Goal: Browse casually

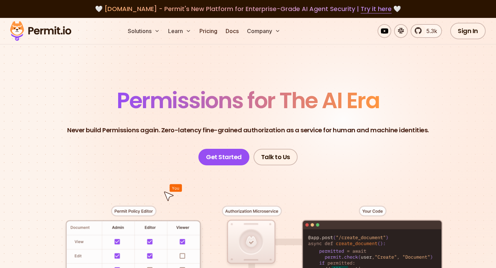
click at [250, 78] on section "Permissions for The AI Era Never build Permissions again. Zero-latency fine-gra…" at bounding box center [248, 240] width 496 height 444
click at [248, 92] on span "Permissions for The AI Era" at bounding box center [248, 100] width 263 height 31
click at [248, 88] on span "Permissions for The AI Era" at bounding box center [248, 100] width 263 height 31
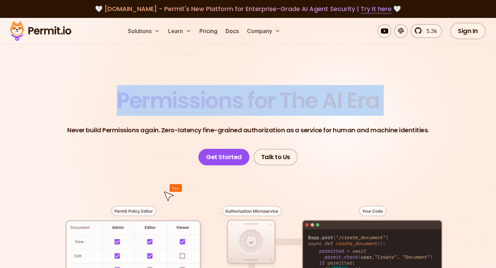
click at [248, 88] on span "Permissions for The AI Era" at bounding box center [248, 100] width 263 height 31
click at [247, 82] on section "Permissions for The AI Era Never build Permissions again. Zero-latency fine-gra…" at bounding box center [248, 240] width 496 height 444
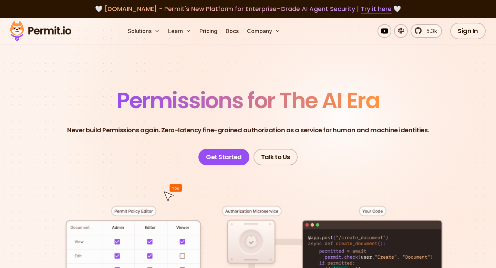
click at [247, 92] on span "Permissions for The AI Era" at bounding box center [248, 100] width 263 height 31
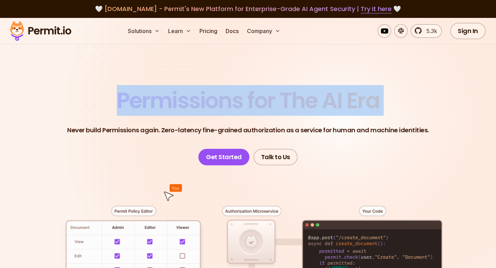
click at [247, 92] on span "Permissions for The AI Era" at bounding box center [248, 100] width 263 height 31
click at [246, 76] on section "Permissions for The AI Era Never build Permissions again. Zero-latency fine-gra…" at bounding box center [248, 240] width 496 height 444
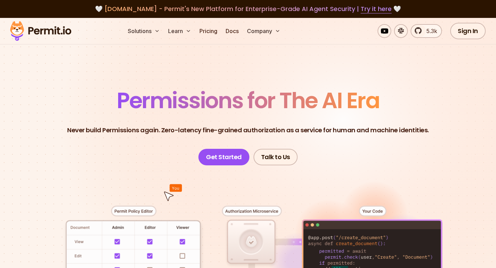
click at [245, 68] on section "Permissions for The AI Era Never build Permissions again. Zero-latency fine-gra…" at bounding box center [248, 240] width 496 height 444
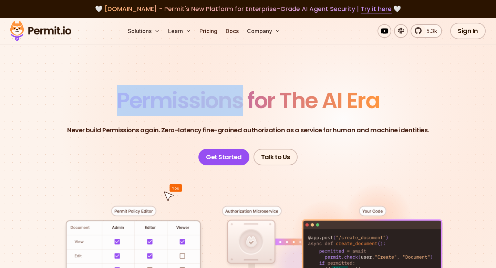
click at [245, 68] on section "Permissions for The AI Era Never build Permissions again. Zero-latency fine-gra…" at bounding box center [248, 240] width 496 height 444
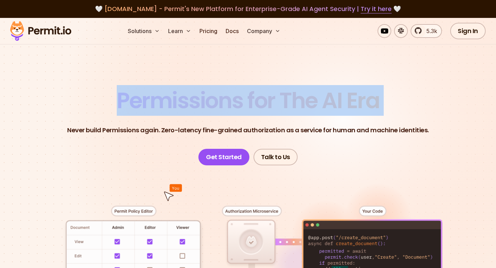
click at [245, 68] on section "Permissions for The AI Era Never build Permissions again. Zero-latency fine-gra…" at bounding box center [248, 240] width 496 height 444
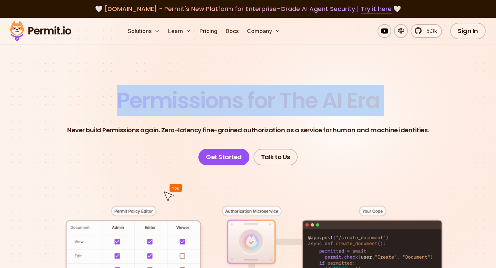
click at [245, 68] on section "Permissions for The AI Era Never build Permissions again. Zero-latency fine-gra…" at bounding box center [248, 240] width 496 height 444
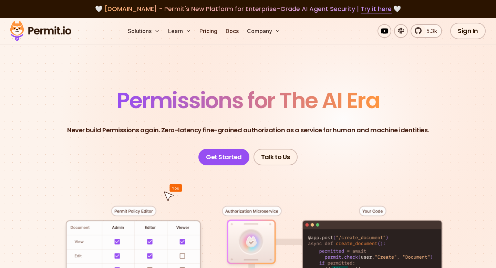
click at [242, 68] on section "Permissions for The AI Era Never build Permissions again. Zero-latency fine-gra…" at bounding box center [248, 240] width 496 height 444
click at [242, 73] on section "Permissions for The AI Era Never build Permissions again. Zero-latency fine-gra…" at bounding box center [248, 240] width 496 height 444
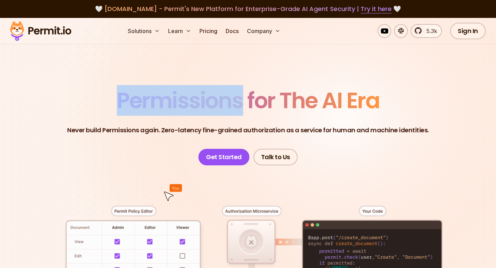
click at [242, 73] on section "Permissions for The AI Era Never build Permissions again. Zero-latency fine-gra…" at bounding box center [248, 240] width 496 height 444
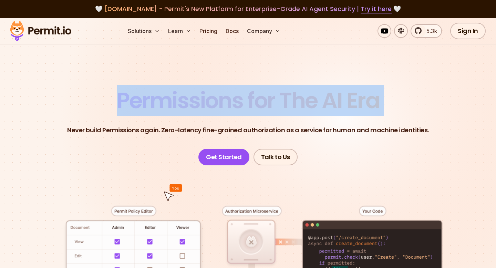
click at [242, 73] on section "Permissions for The AI Era Never build Permissions again. Zero-latency fine-gra…" at bounding box center [248, 240] width 496 height 444
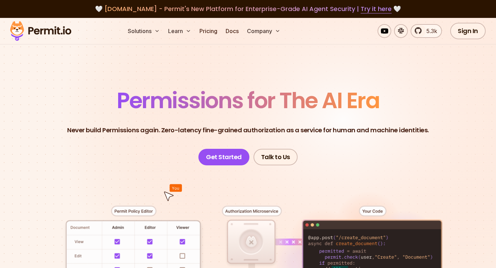
click at [245, 74] on section "Permissions for The AI Era Never build Permissions again. Zero-latency fine-gra…" at bounding box center [248, 240] width 496 height 444
click at [245, 78] on section "Permissions for The AI Era Never build Permissions again. Zero-latency fine-gra…" at bounding box center [248, 240] width 496 height 444
